Goal: Task Accomplishment & Management: Complete application form

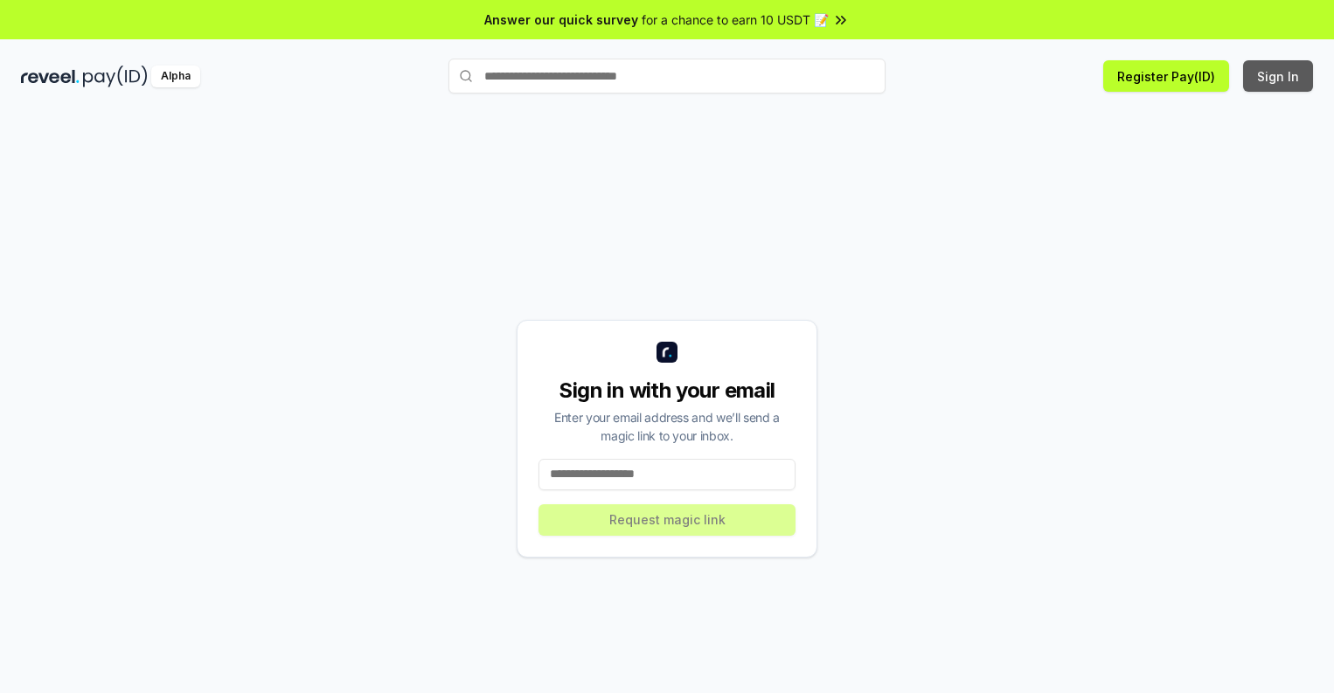
click at [1279, 76] on button "Sign In" at bounding box center [1278, 75] width 70 height 31
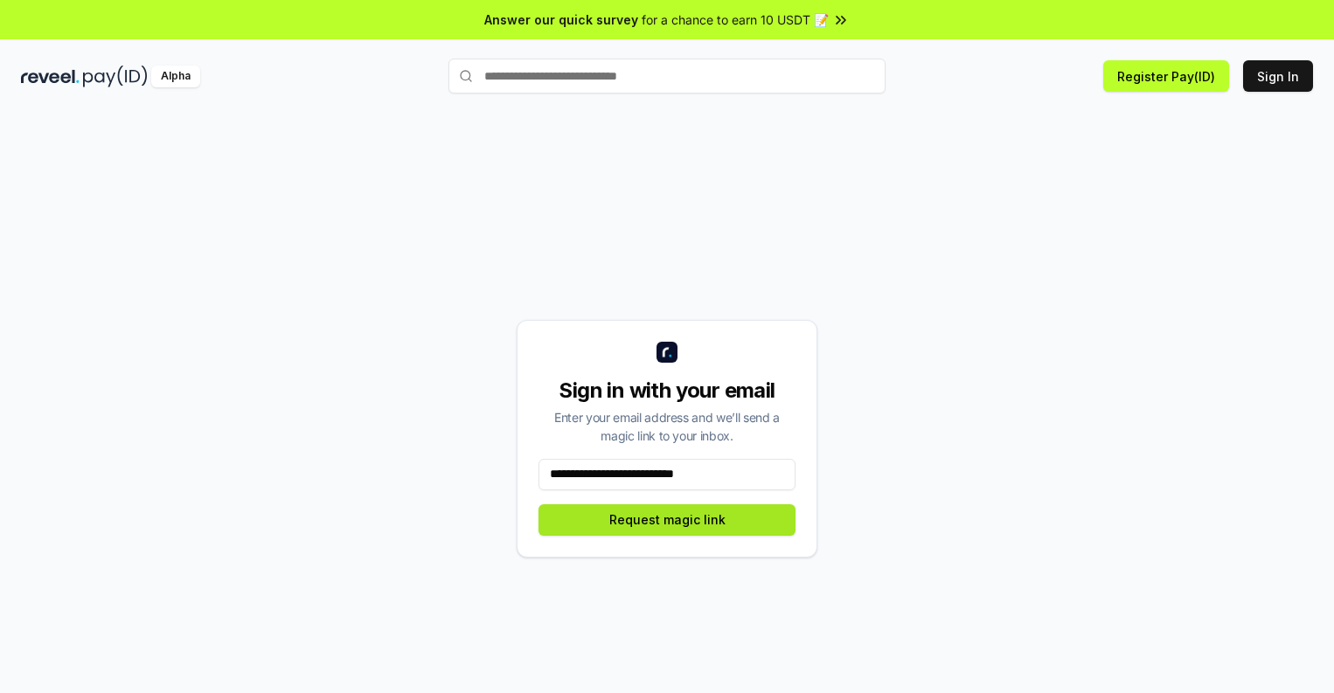
type input "**********"
click at [667, 519] on button "Request magic link" at bounding box center [667, 520] width 257 height 31
